Goal: Navigation & Orientation: Find specific page/section

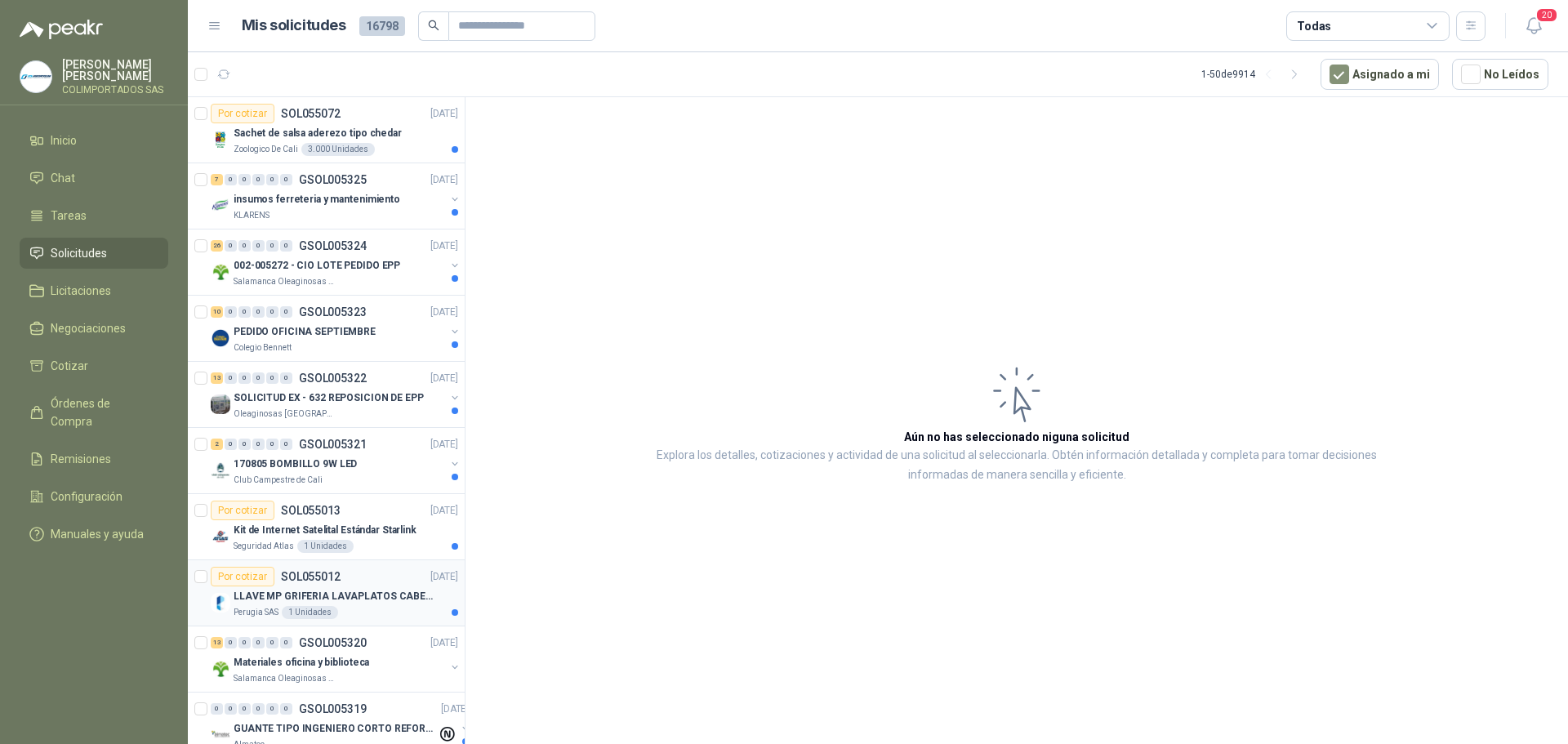
scroll to position [327, 0]
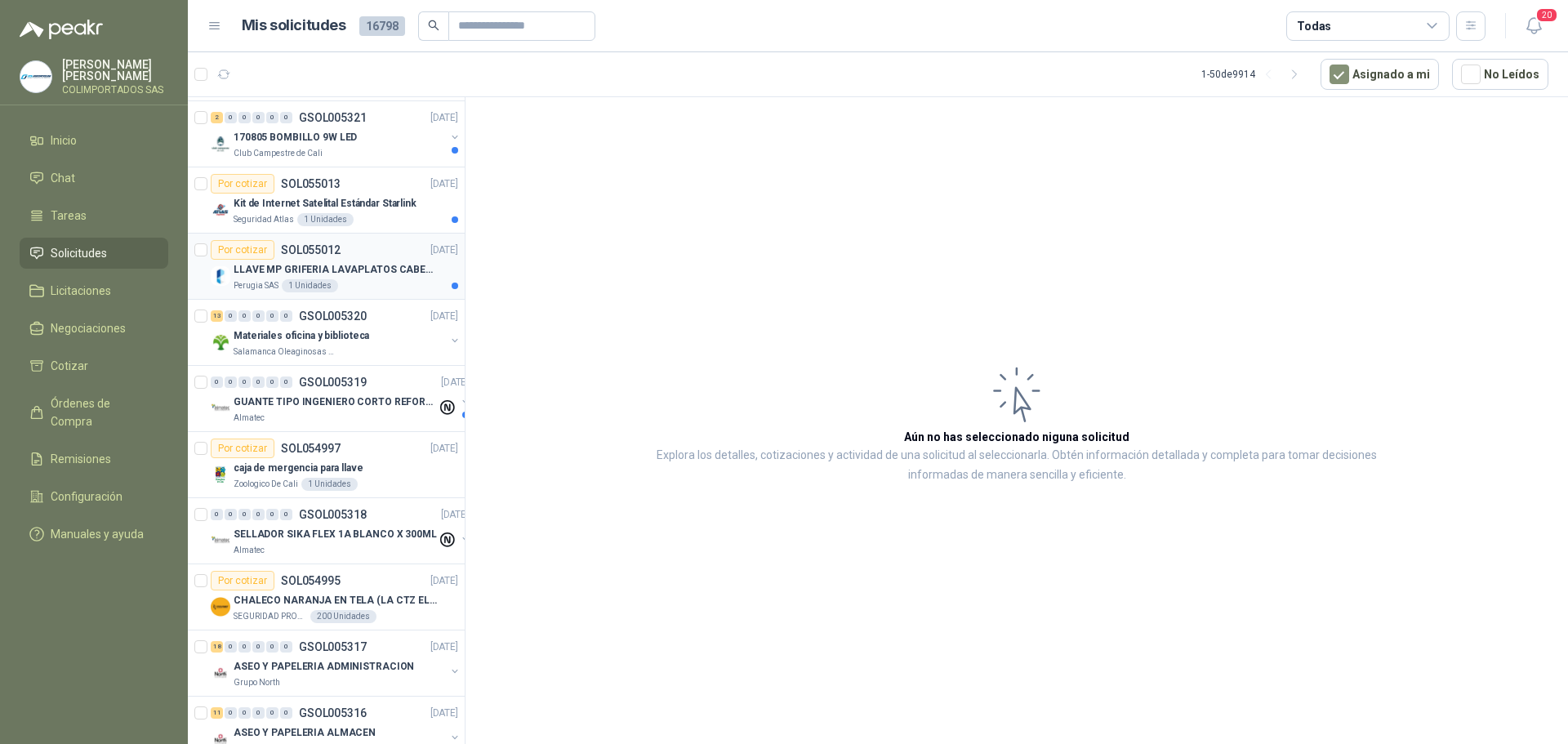
click at [374, 286] on div "Perugia SAS 1 Unidades" at bounding box center [345, 286] width 224 height 13
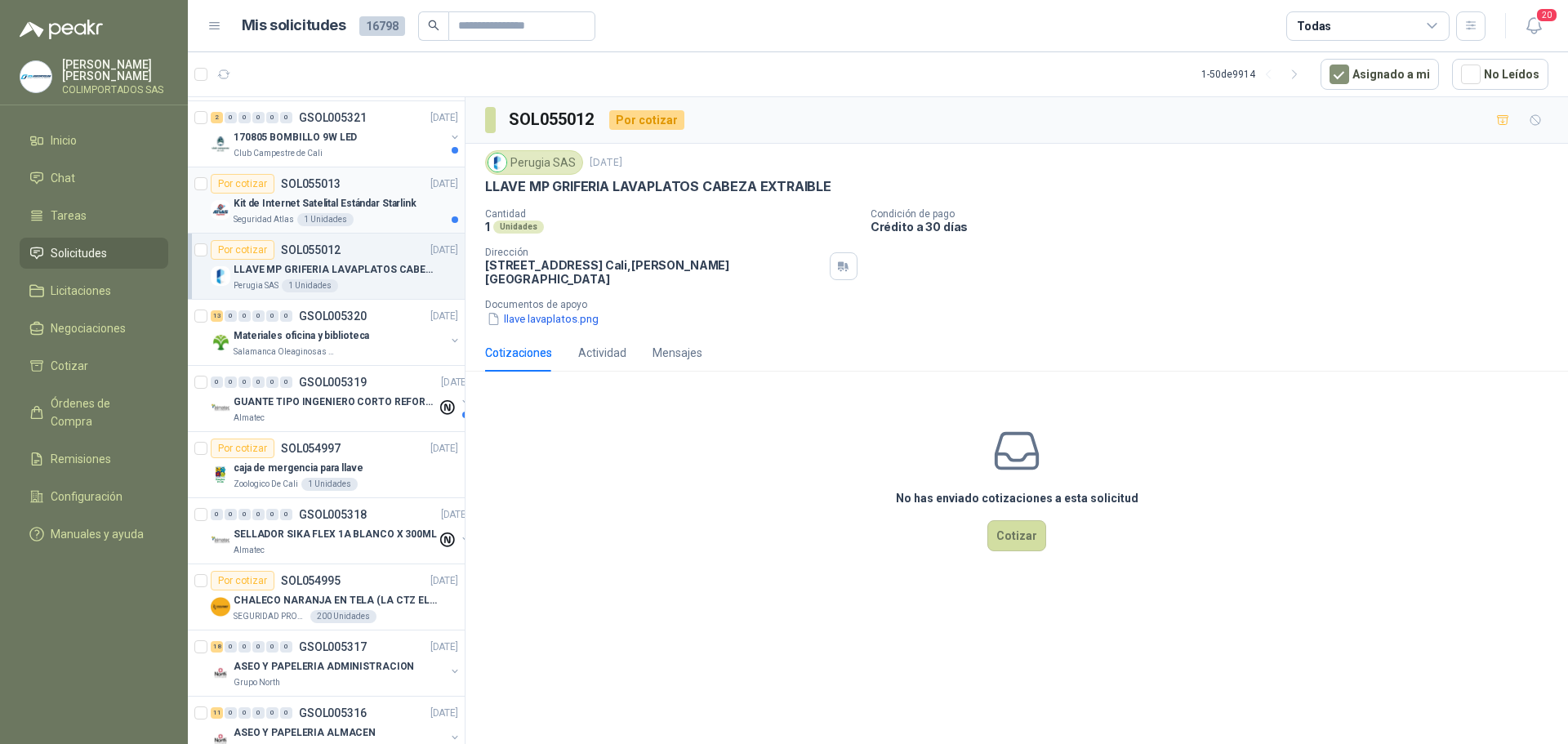
click at [378, 217] on div "Seguridad Atlas 1 Unidades" at bounding box center [345, 220] width 224 height 13
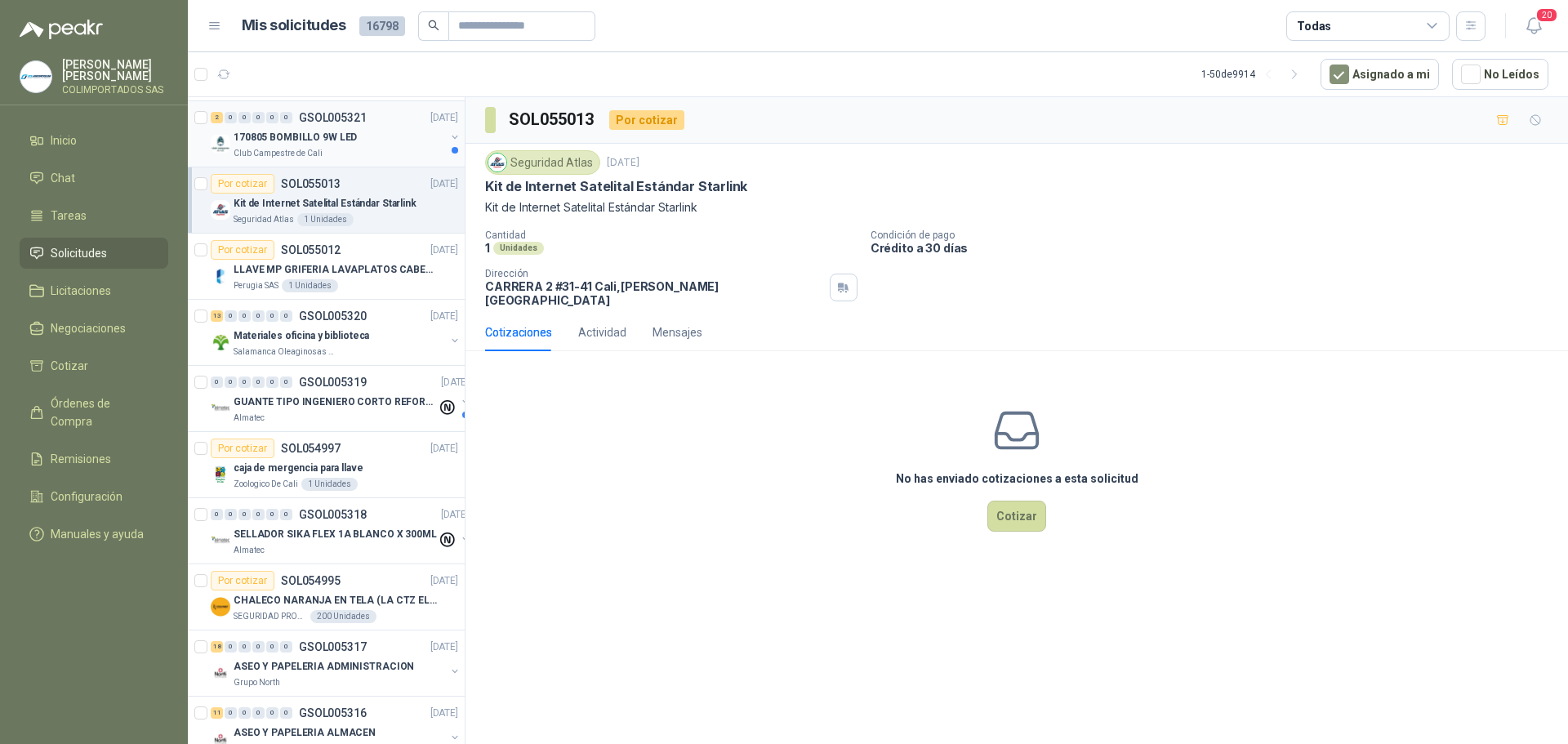
click at [363, 153] on div "Club Campestre de Cali" at bounding box center [339, 154] width 212 height 13
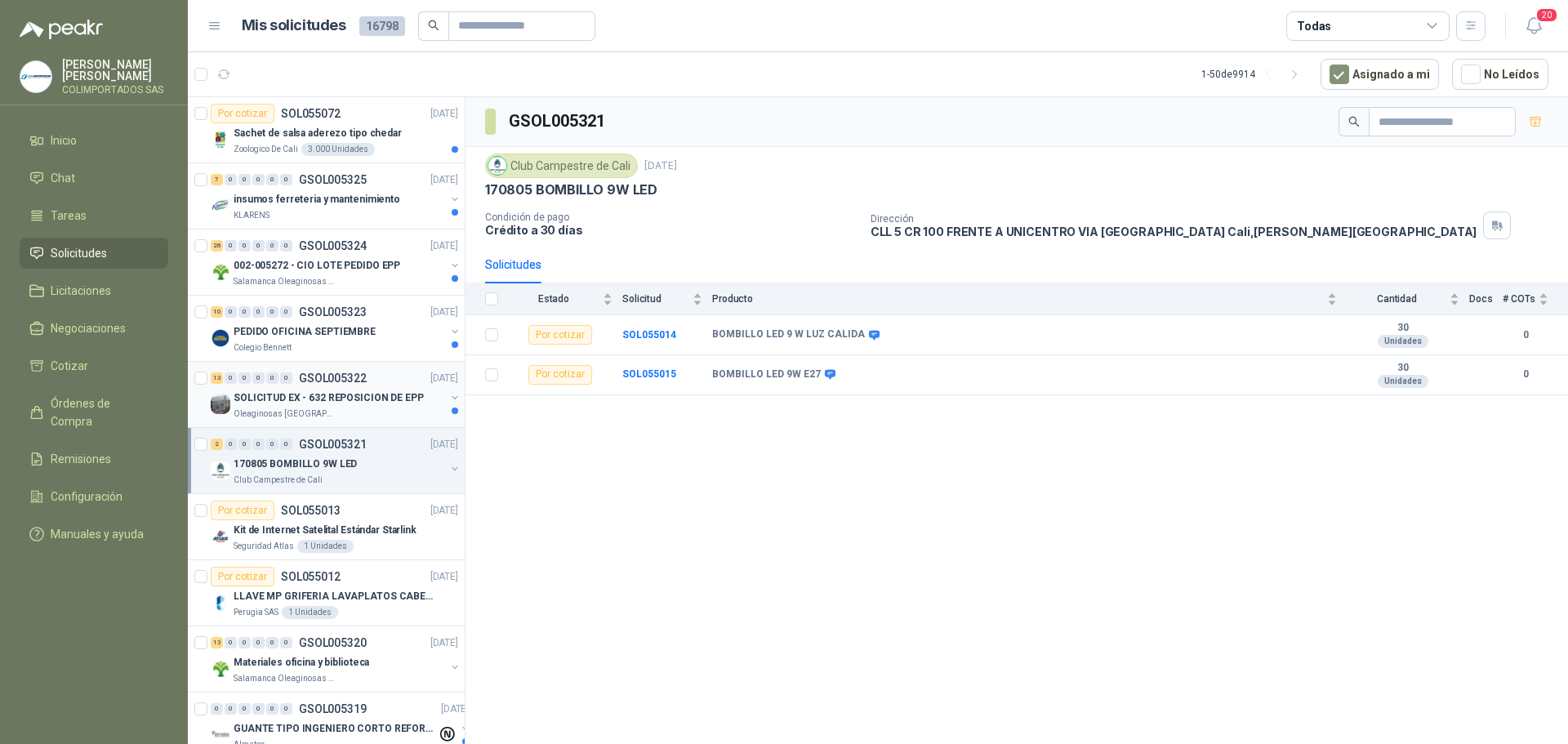
click at [347, 403] on p "SOLICITUD EX - 632 REPOSICION DE EPP" at bounding box center [328, 398] width 191 height 15
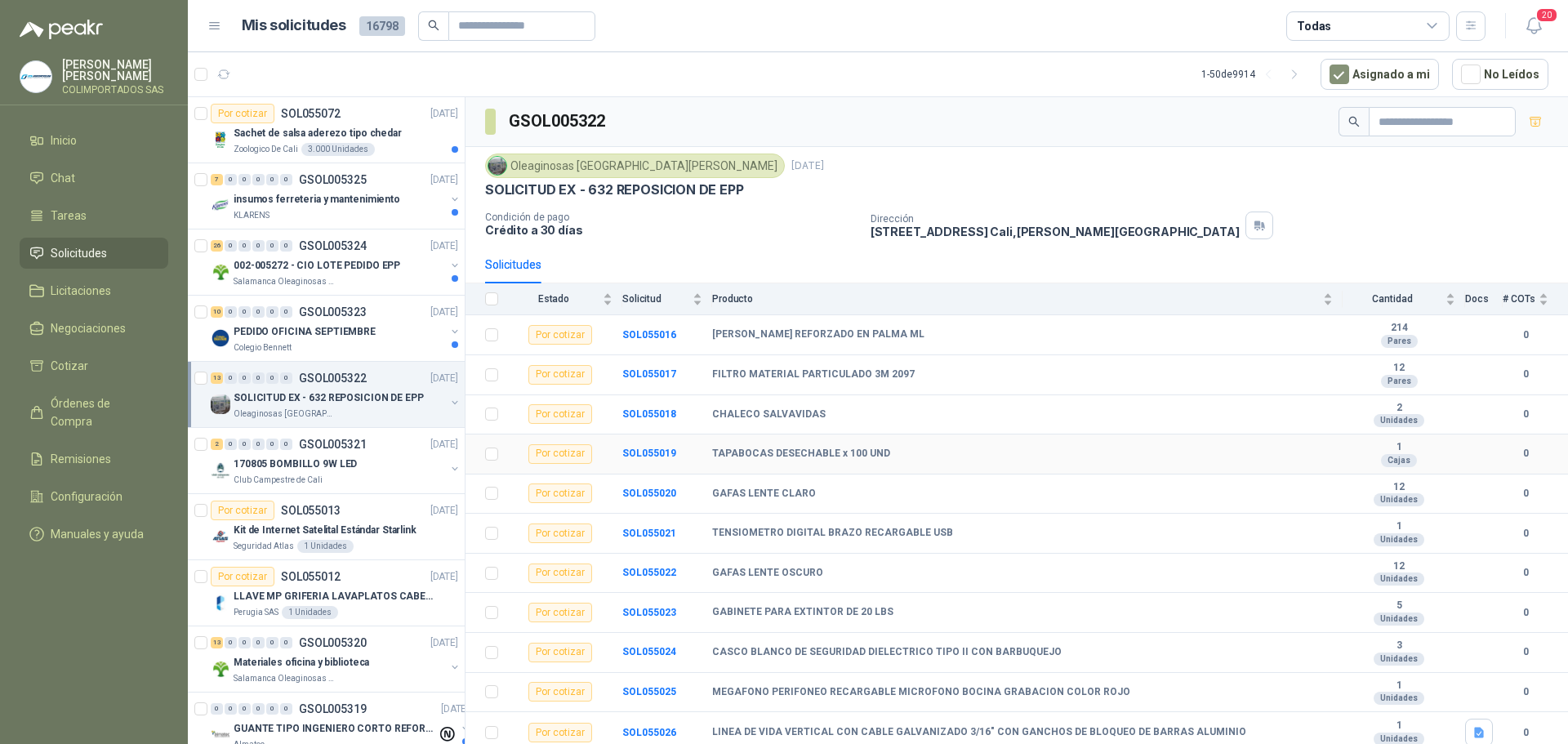
scroll to position [83, 0]
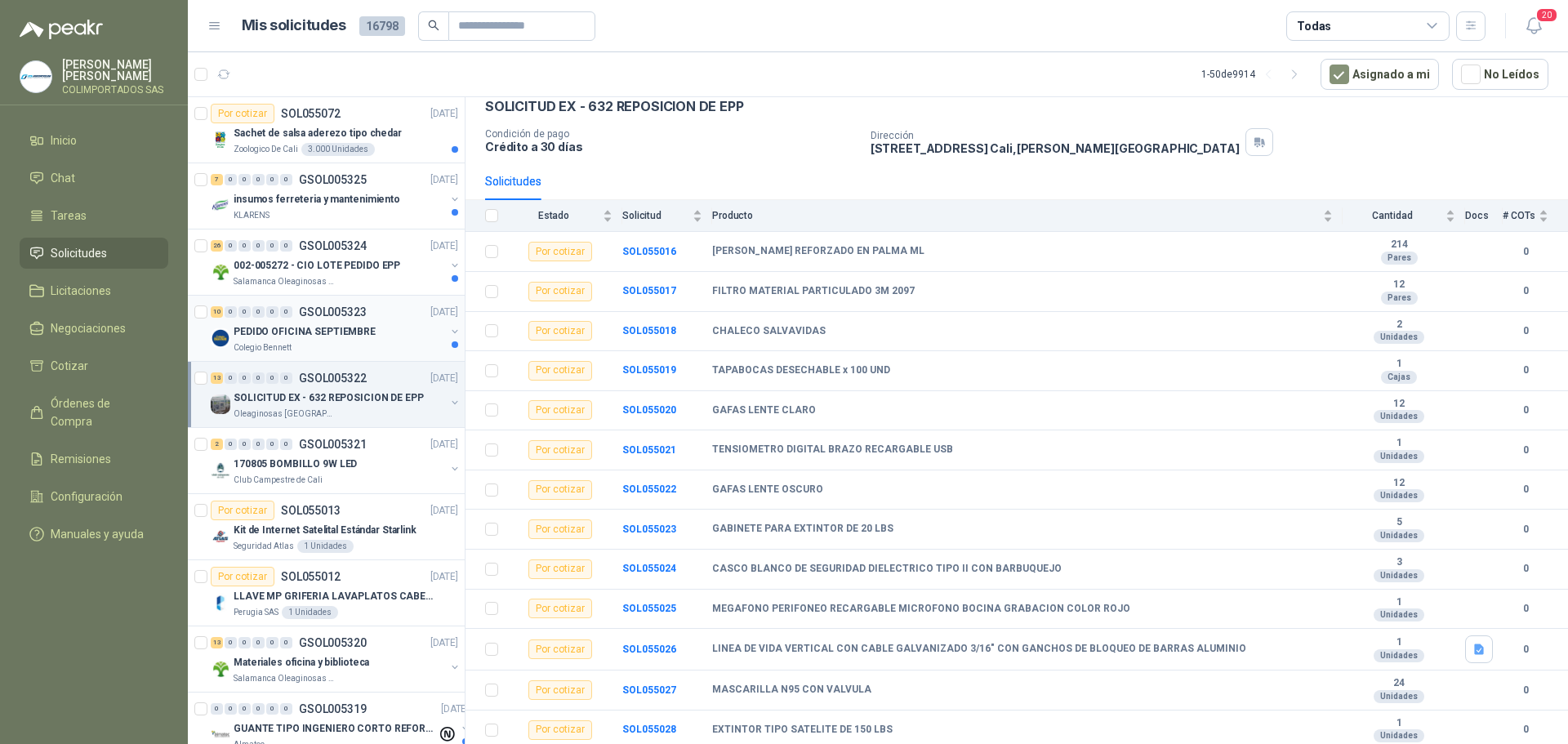
click at [377, 344] on div "Colegio Bennett" at bounding box center [339, 348] width 212 height 13
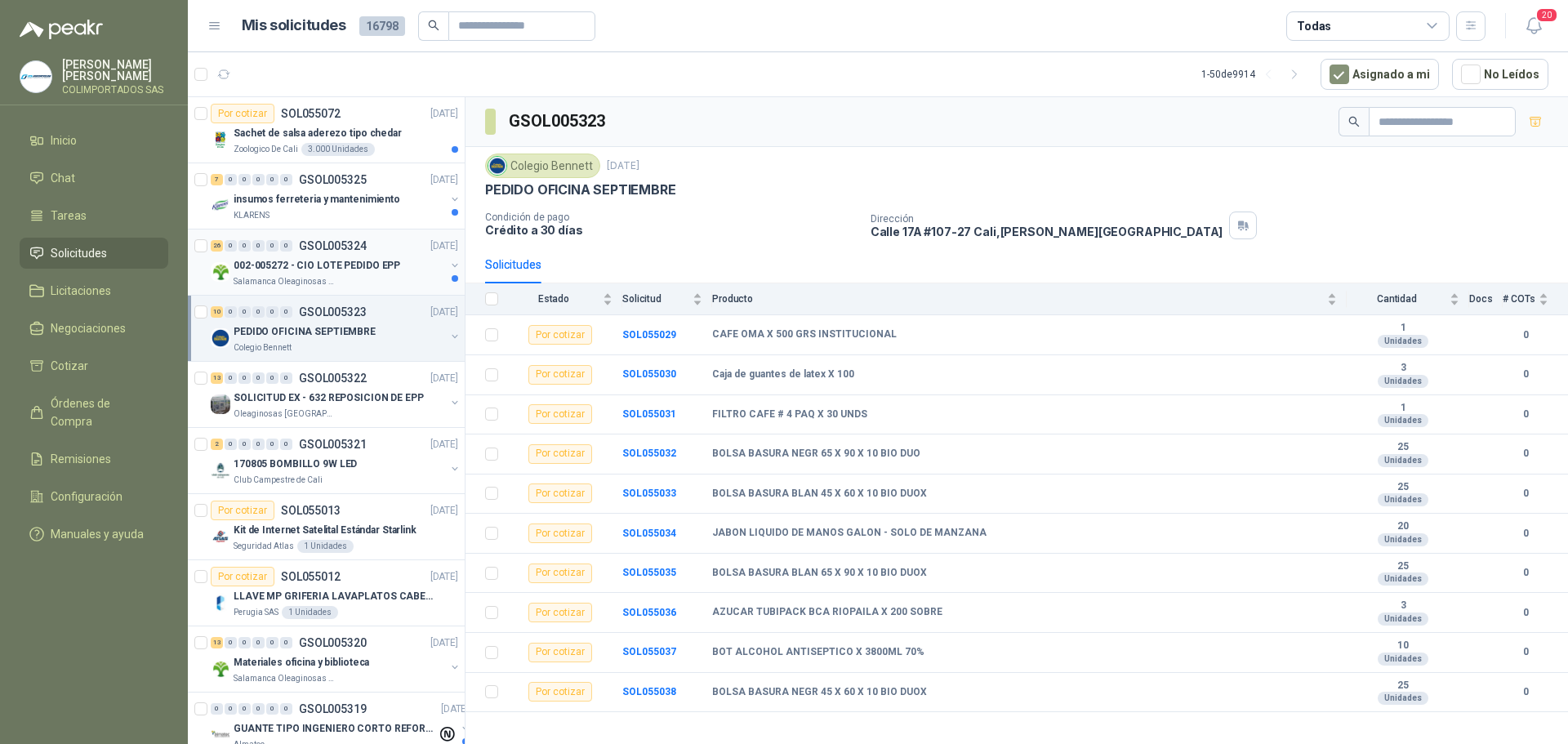
click at [384, 274] on div "002-005272 - CIO LOTE PEDIDO EPP" at bounding box center [339, 265] width 212 height 19
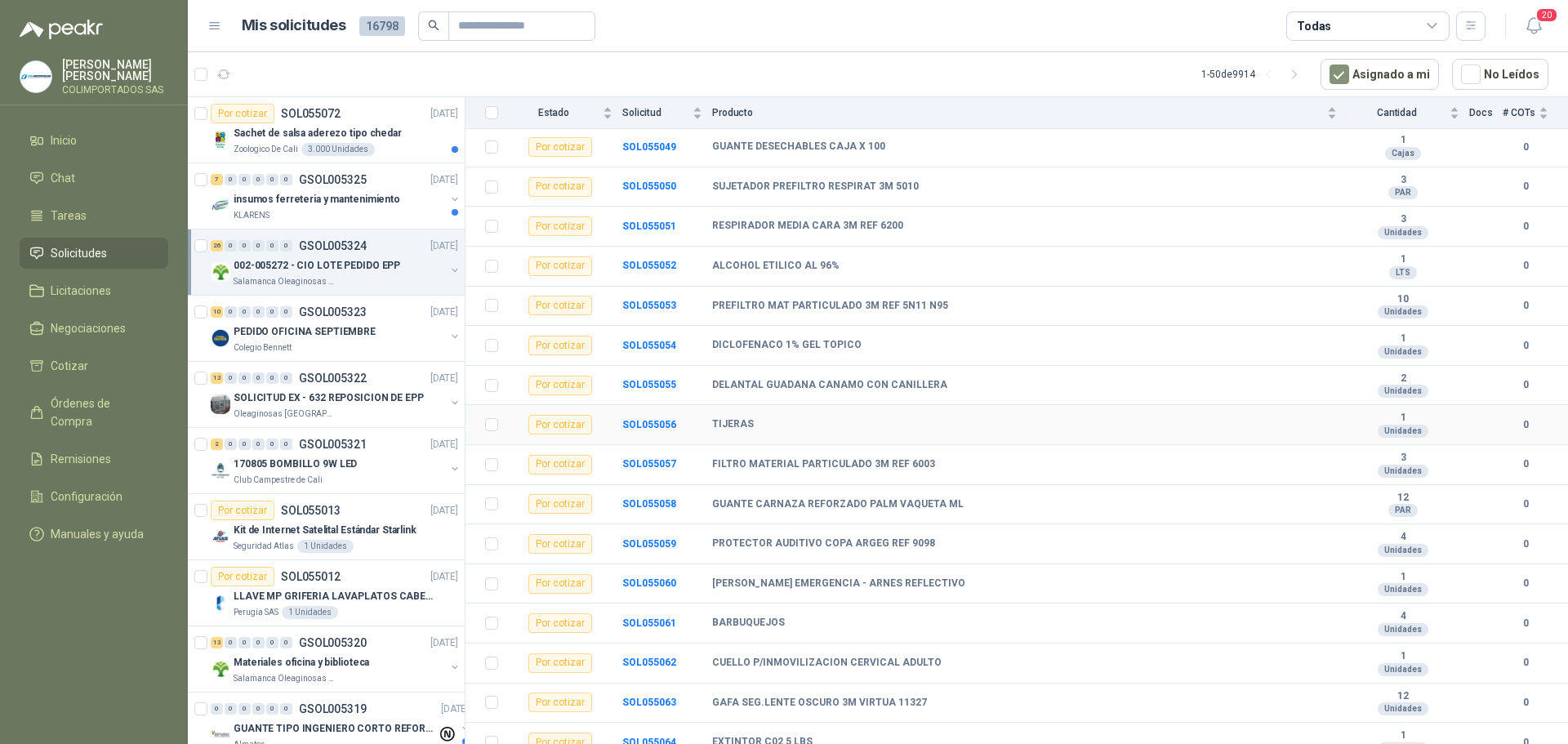
scroll to position [598, 0]
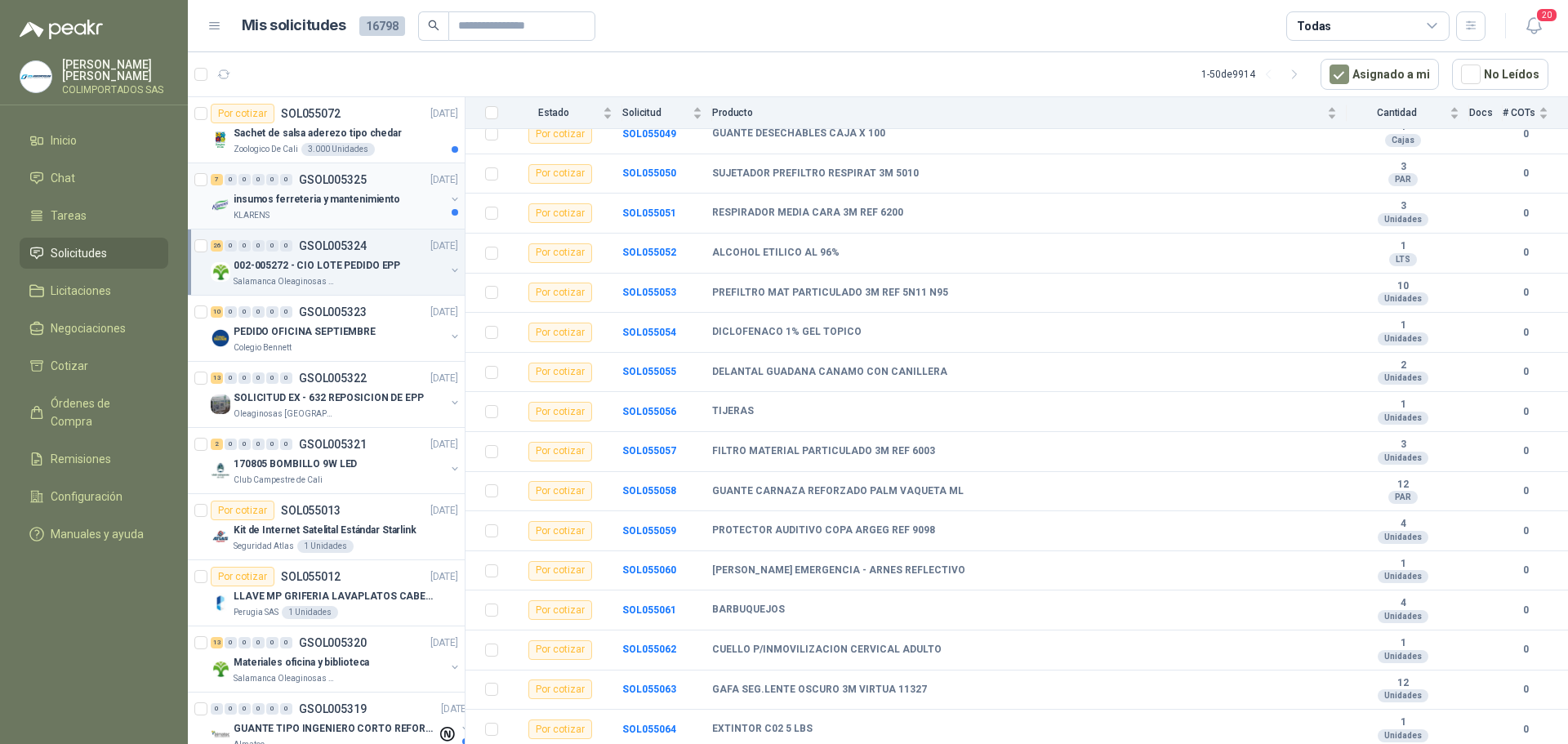
click at [338, 207] on p "insumos ferreteria y mantenimiento" at bounding box center [317, 199] width 166 height 15
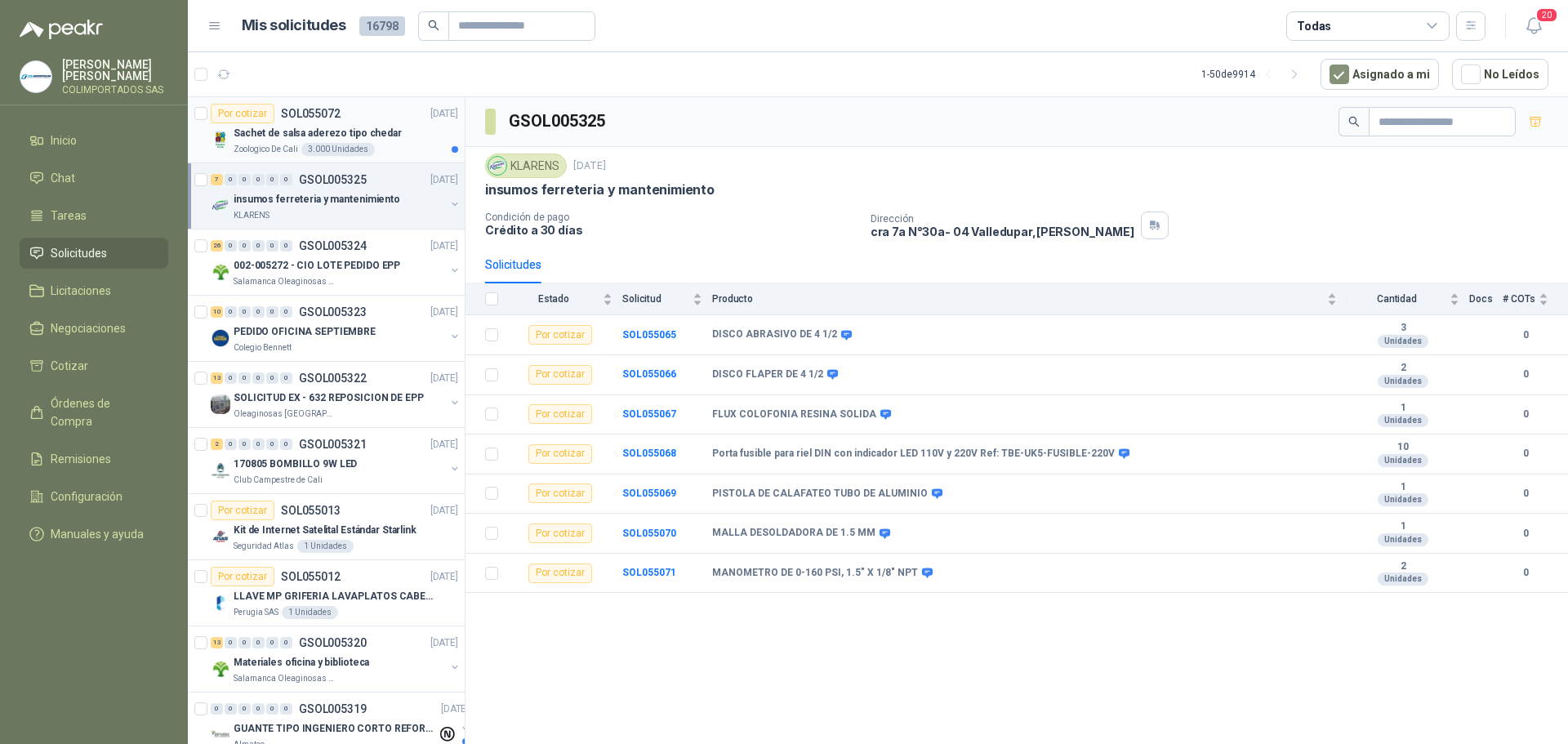
click at [396, 144] on div "Zoologico De Cali 3.000 Unidades" at bounding box center [345, 149] width 224 height 13
